Goal: Task Accomplishment & Management: Manage account settings

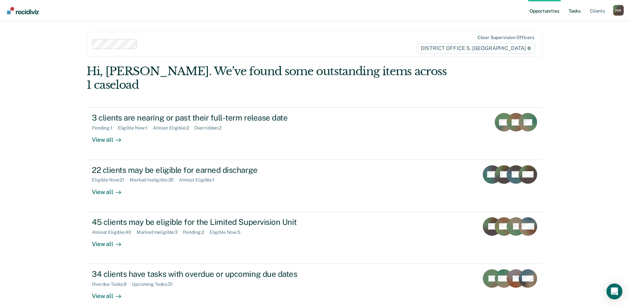
click at [574, 11] on link "Tasks" at bounding box center [574, 10] width 15 height 21
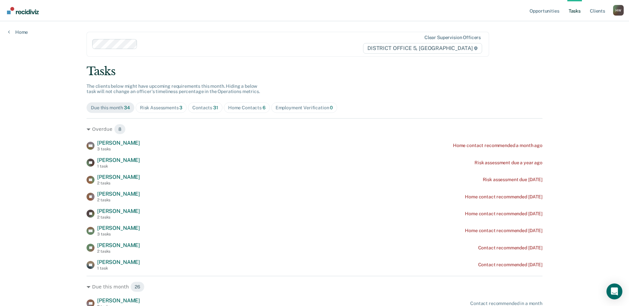
click at [208, 107] on div "Contacts 31" at bounding box center [205, 108] width 26 height 6
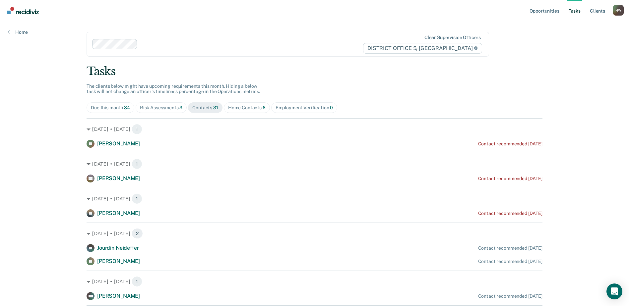
click at [245, 109] on div "Home Contacts 6" at bounding box center [246, 108] width 37 height 6
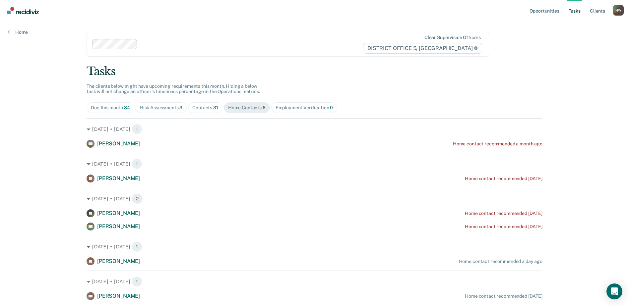
click at [160, 108] on div "Risk Assessments 3" at bounding box center [161, 108] width 43 height 6
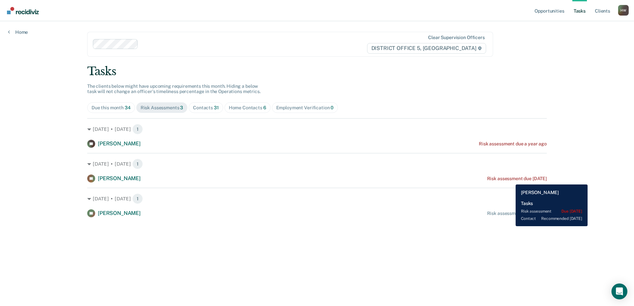
click at [510, 180] on div "Risk assessment due [DATE]" at bounding box center [517, 179] width 60 height 6
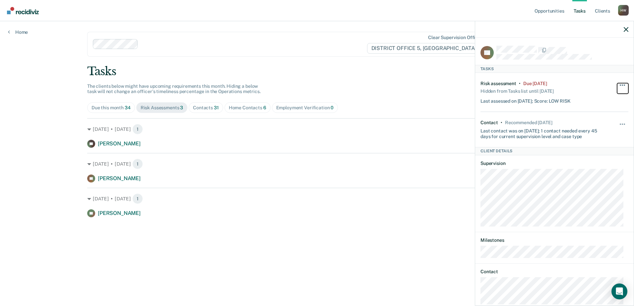
click at [624, 85] on span "button" at bounding box center [624, 85] width 1 height 1
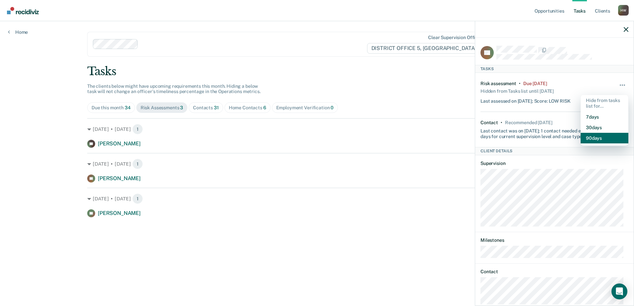
click at [594, 139] on button "90 days" at bounding box center [605, 138] width 48 height 11
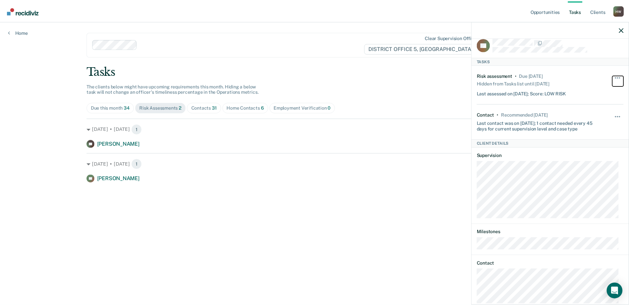
scroll to position [11, 0]
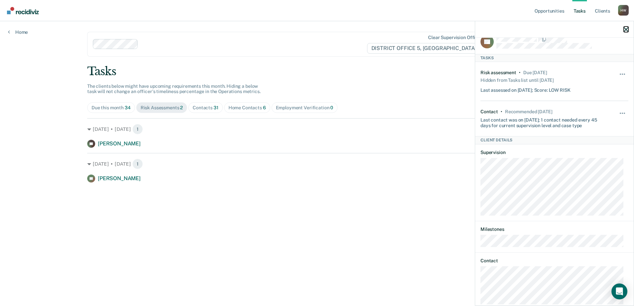
click at [625, 27] on icon "button" at bounding box center [626, 29] width 5 height 5
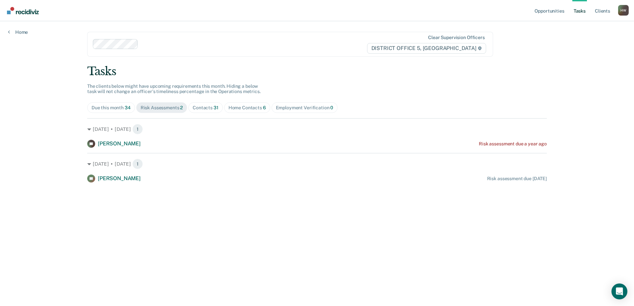
click at [211, 109] on div "Contacts 31" at bounding box center [206, 108] width 26 height 6
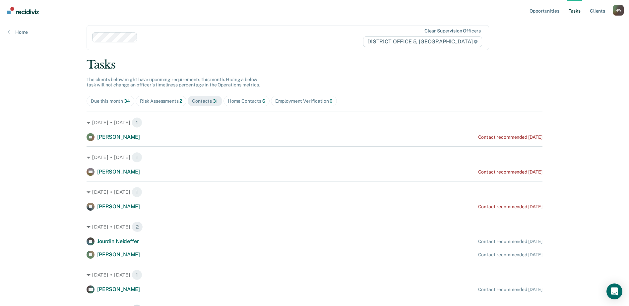
scroll to position [0, 0]
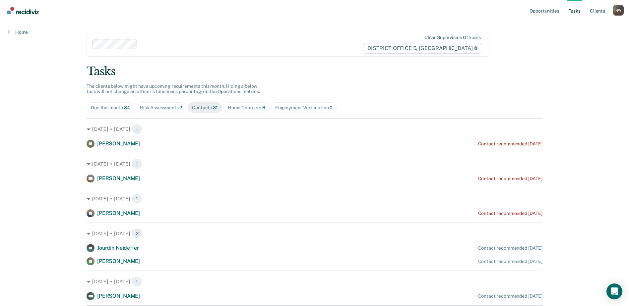
click at [249, 108] on div "Home Contacts 6" at bounding box center [246, 108] width 37 height 6
